Goal: Find contact information: Find contact information

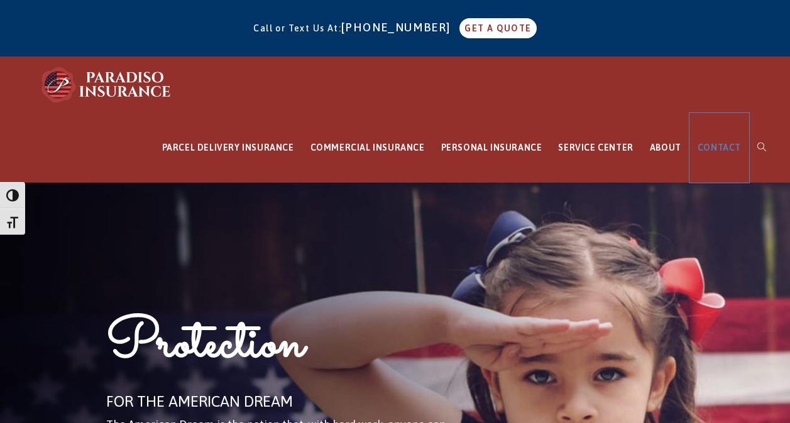
click at [717, 155] on link "CONTACT" at bounding box center [719, 148] width 60 height 70
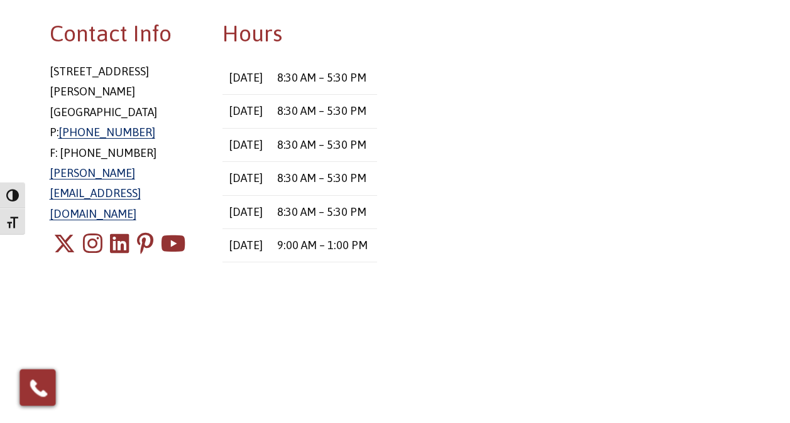
scroll to position [384, 0]
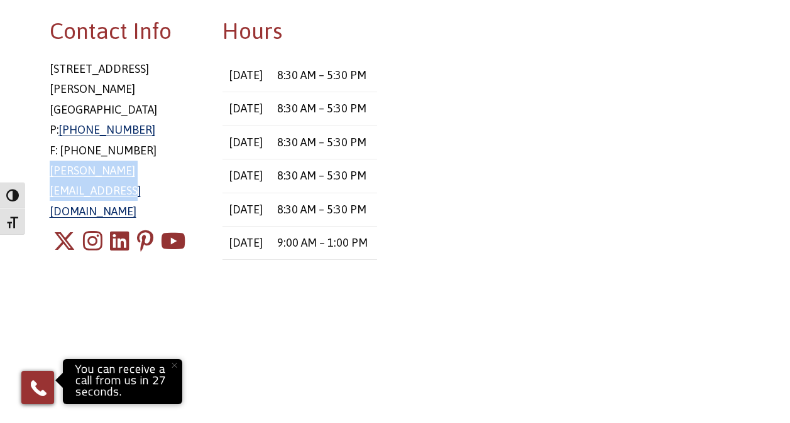
drag, startPoint x: 36, startPoint y: 150, endPoint x: 200, endPoint y: 143, distance: 164.8
click at [200, 143] on main "Have a question? Just want to talk? We’re here to help and are available throug…" at bounding box center [395, 203] width 790 height 808
copy link "[PERSON_NAME][EMAIL_ADDRESS][DOMAIN_NAME]"
